Goal: Task Accomplishment & Management: Manage account settings

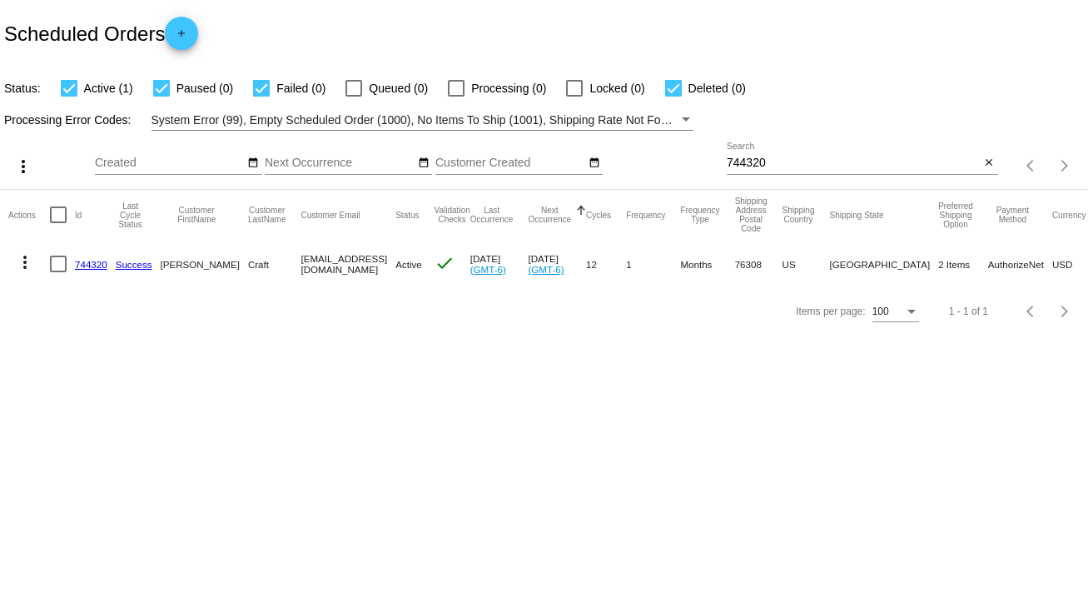
drag, startPoint x: 789, startPoint y: 153, endPoint x: 748, endPoint y: 160, distance: 41.3
click at [748, 160] on div "744320 Search" at bounding box center [853, 158] width 254 height 32
drag, startPoint x: 775, startPoint y: 156, endPoint x: 682, endPoint y: 166, distance: 93.6
click at [682, 166] on div "more_vert Sep Jan Feb Mar [DATE]" at bounding box center [544, 160] width 1088 height 59
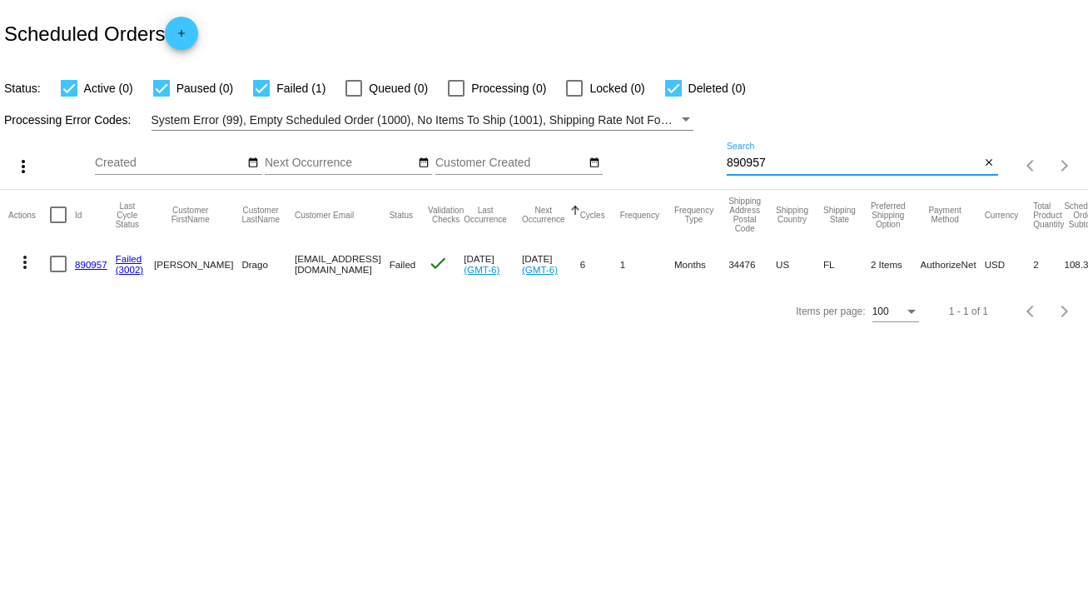
type input "890957"
click at [87, 259] on link "890957" at bounding box center [91, 264] width 32 height 11
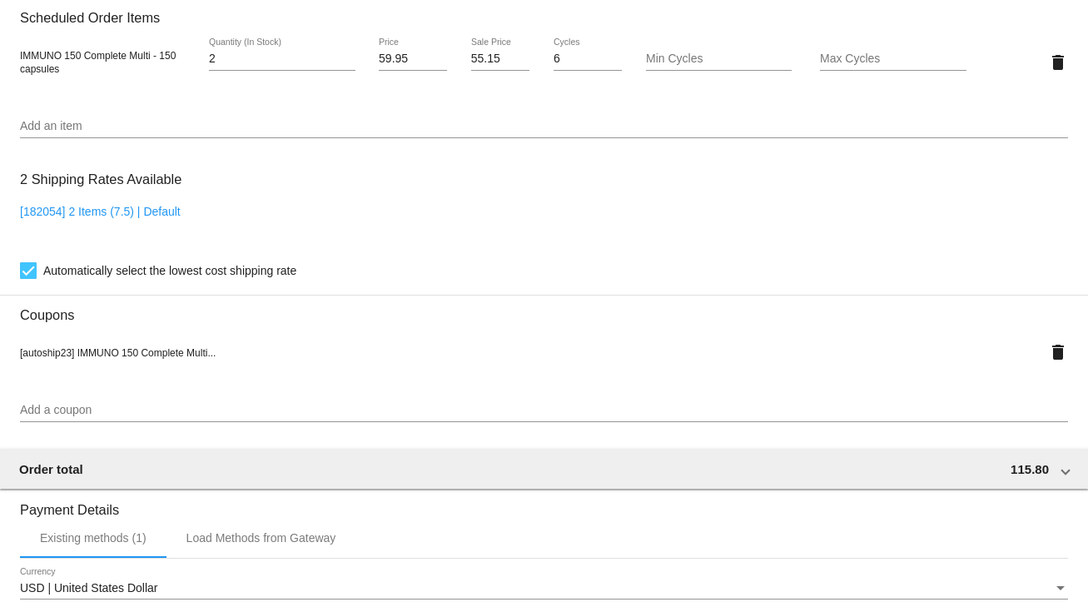
scroll to position [932, 0]
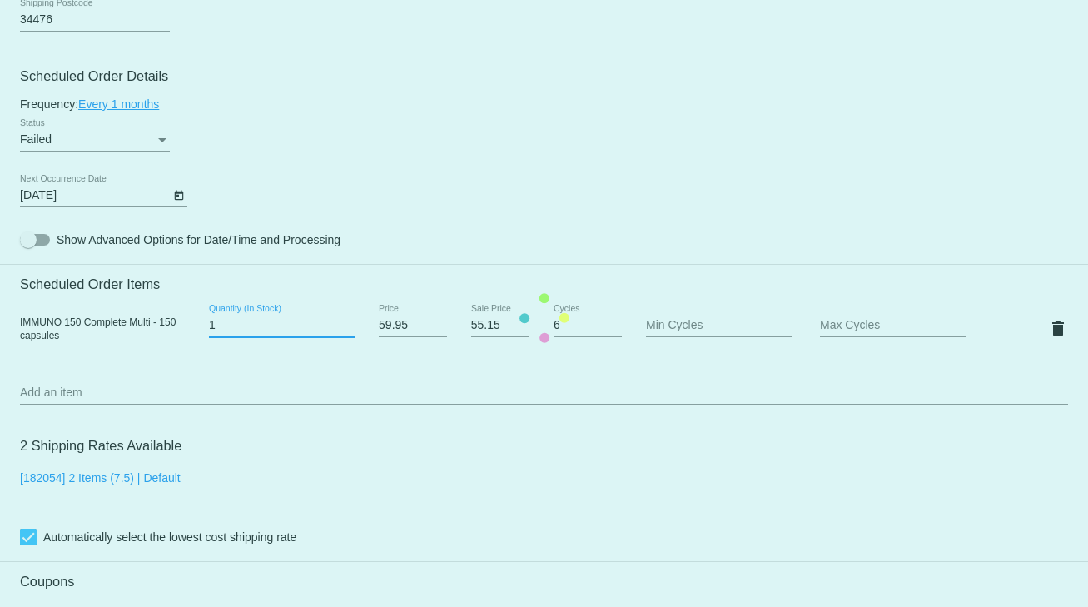
type input "1"
click at [341, 332] on input "1" at bounding box center [282, 325] width 146 height 13
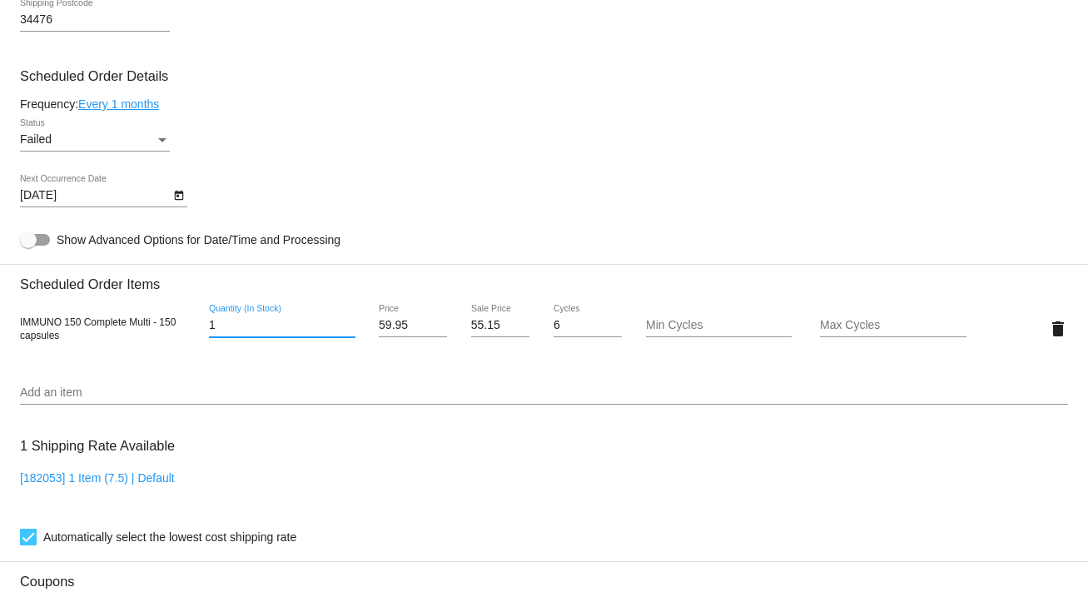
click at [163, 134] on div "Failed Status" at bounding box center [95, 135] width 150 height 32
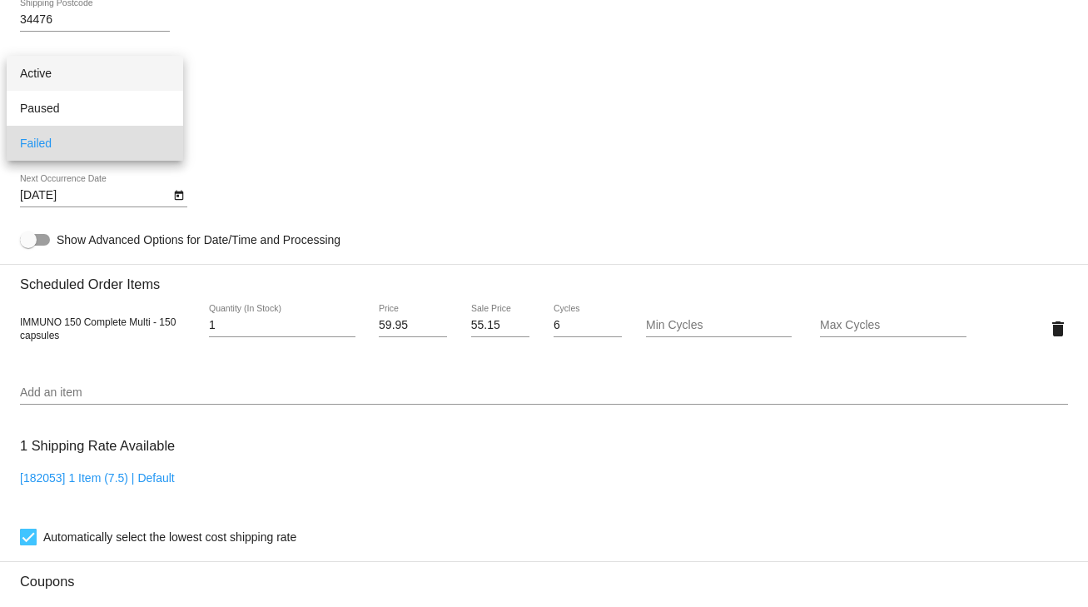
click at [69, 68] on span "Active" at bounding box center [95, 73] width 150 height 35
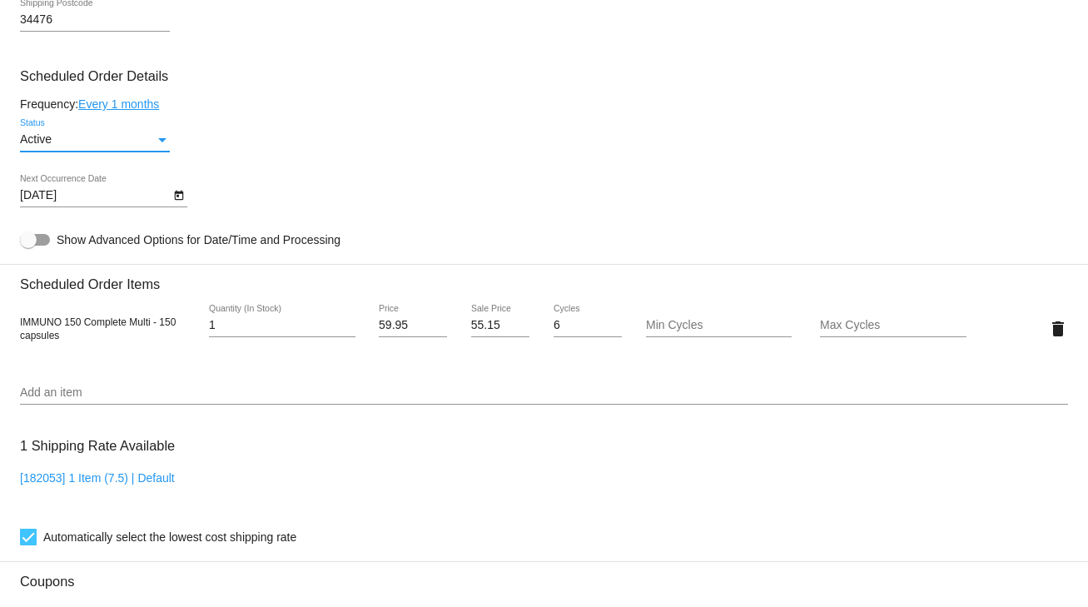
click at [176, 199] on icon "Open calendar" at bounding box center [178, 196] width 9 height 10
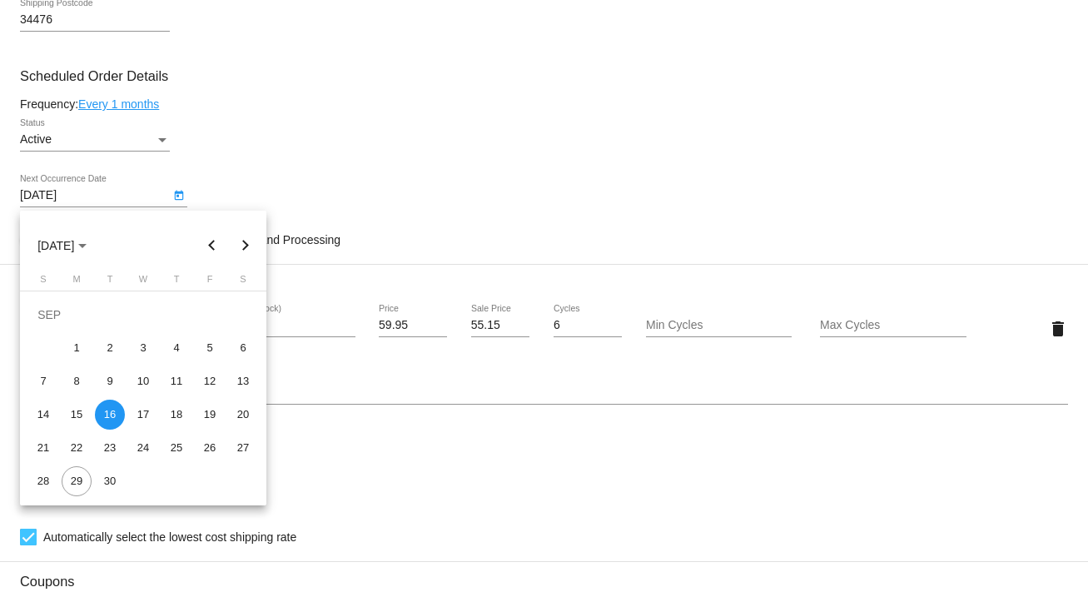
click at [242, 244] on button "Next month" at bounding box center [245, 245] width 33 height 33
click at [73, 410] on div "17" at bounding box center [77, 414] width 30 height 30
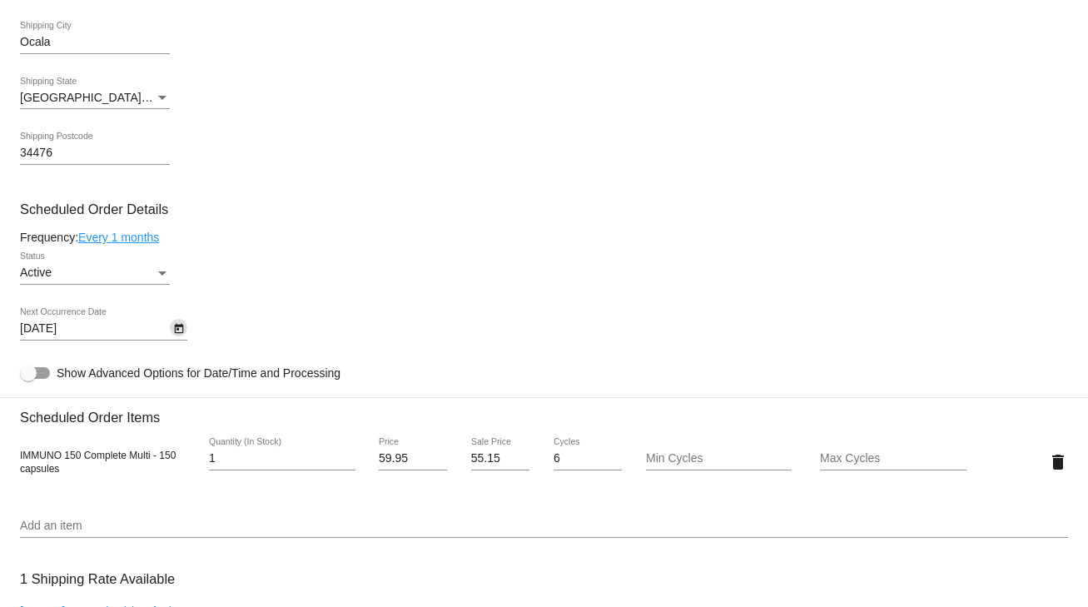
scroll to position [732, 0]
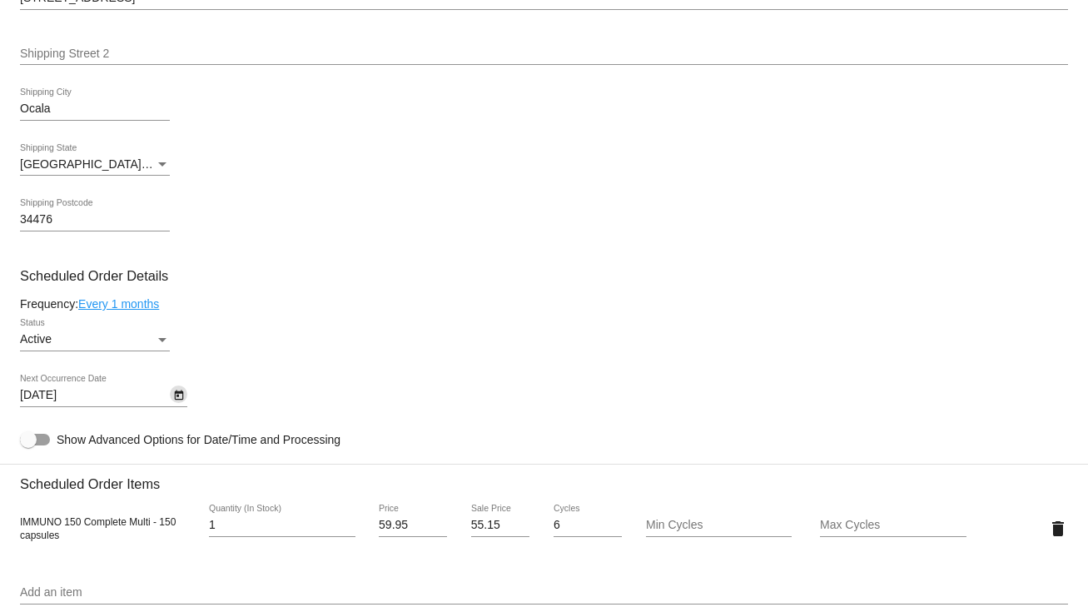
click at [151, 310] on link "Every 1 months" at bounding box center [118, 303] width 81 height 13
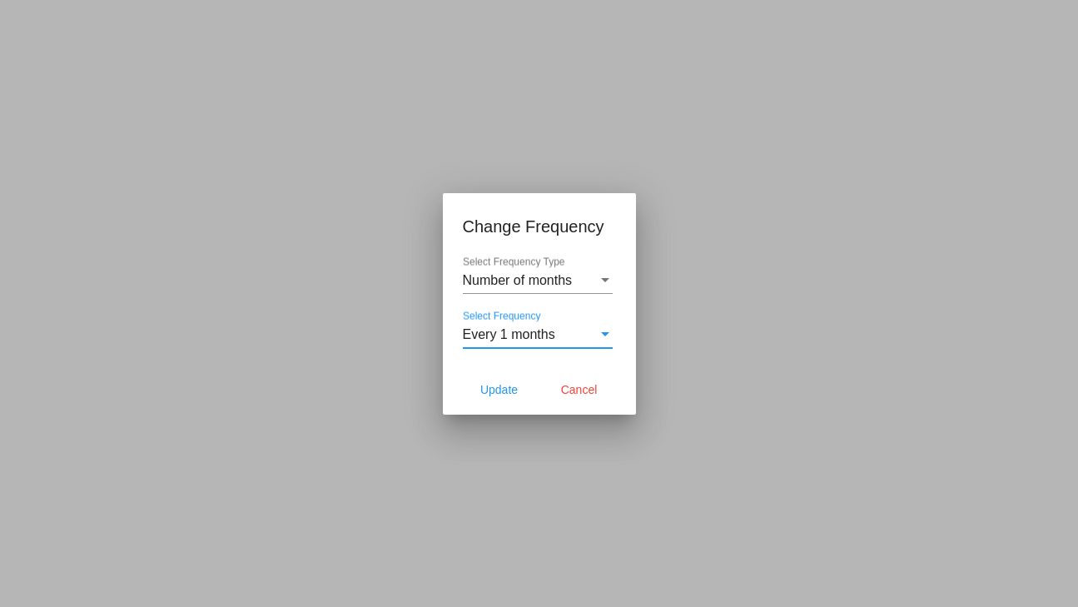
click at [606, 335] on div "Select Frequency" at bounding box center [605, 334] width 8 height 4
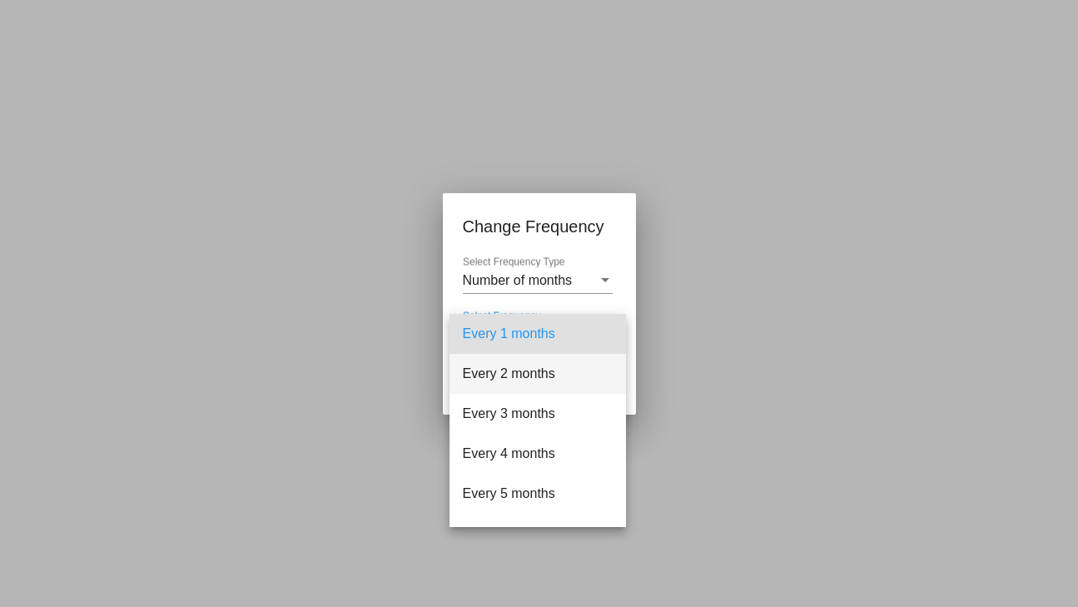
click at [543, 377] on span "Every 2 months" at bounding box center [538, 374] width 150 height 40
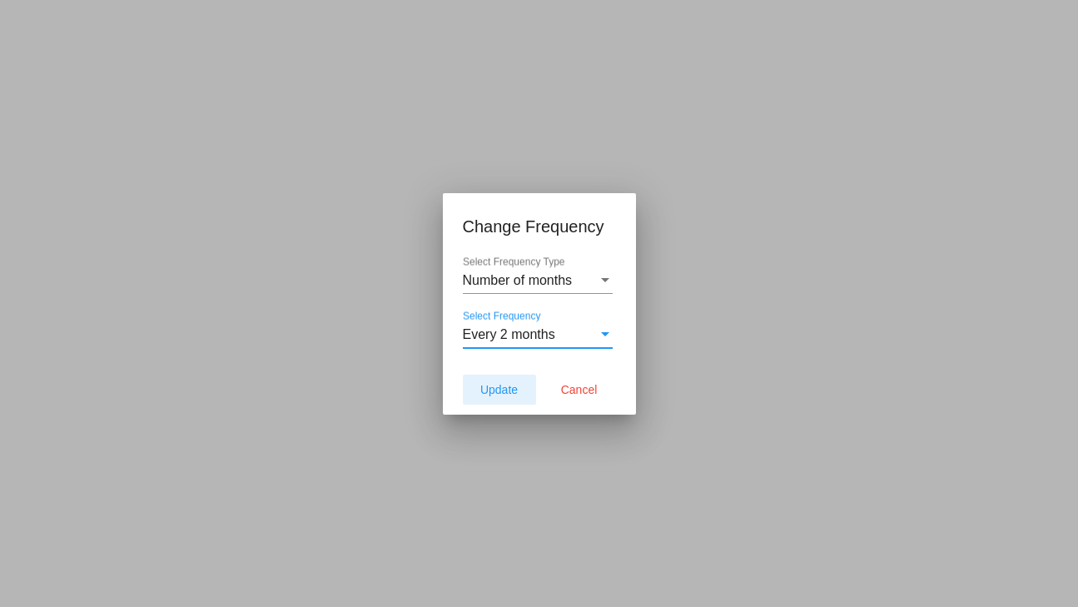
click at [493, 389] on span "Update" at bounding box center [498, 389] width 37 height 13
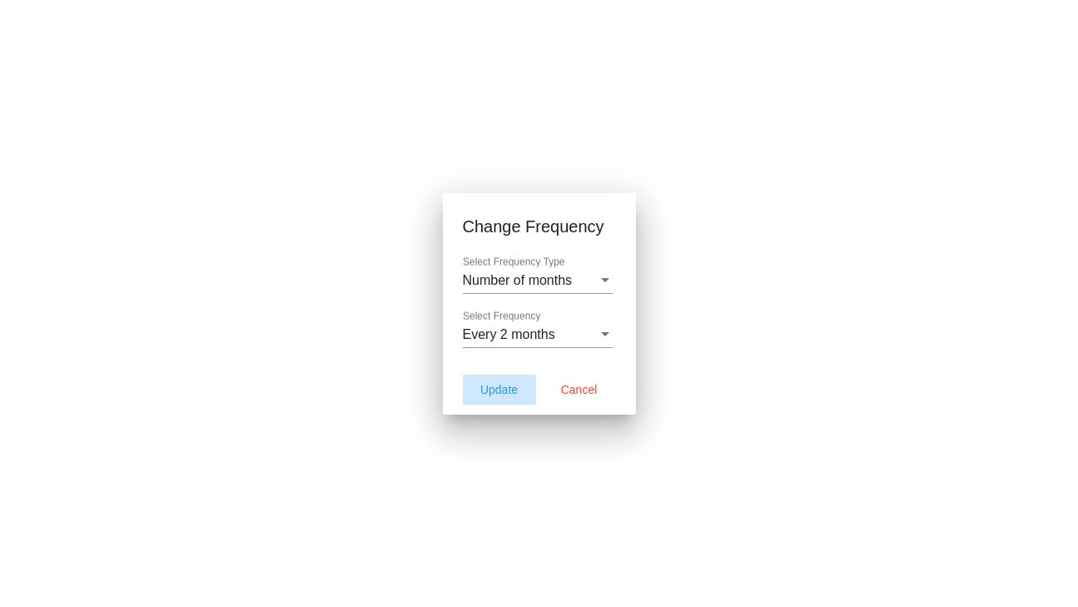
type input "[DATE]"
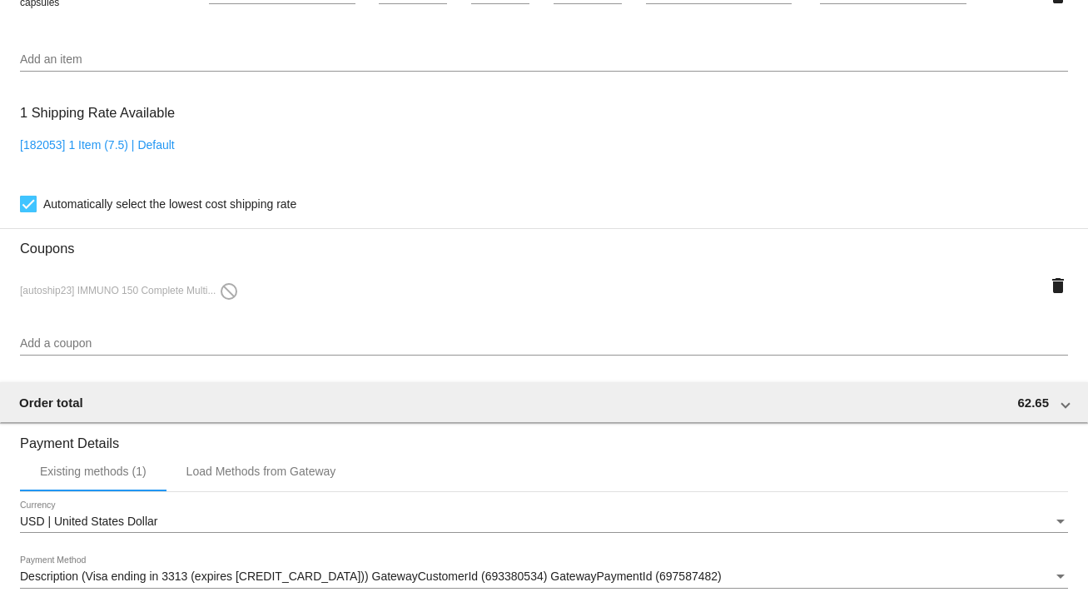
scroll to position [1509, 0]
